Goal: Task Accomplishment & Management: Complete application form

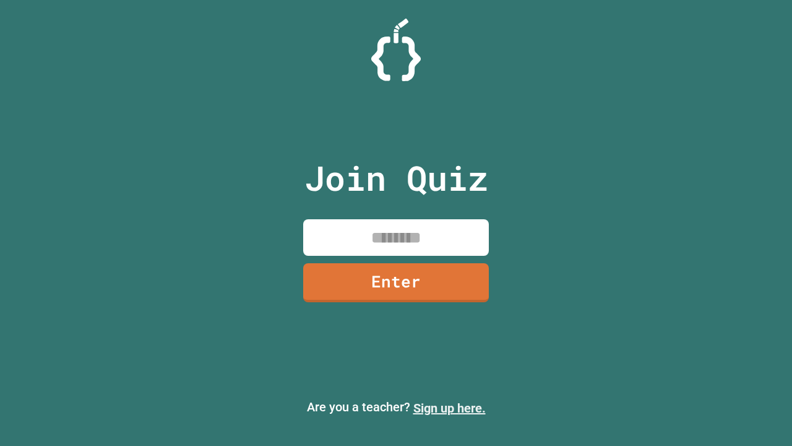
click at [449, 408] on link "Sign up here." at bounding box center [450, 408] width 72 height 15
